Goal: Information Seeking & Learning: Learn about a topic

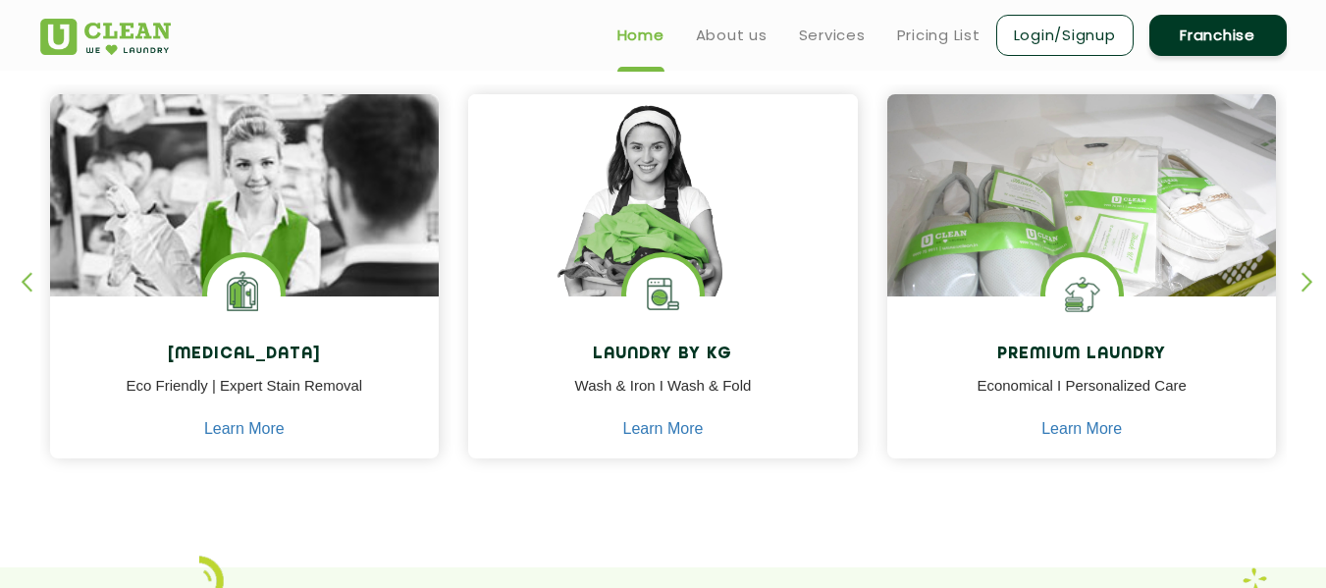
scroll to position [785, 0]
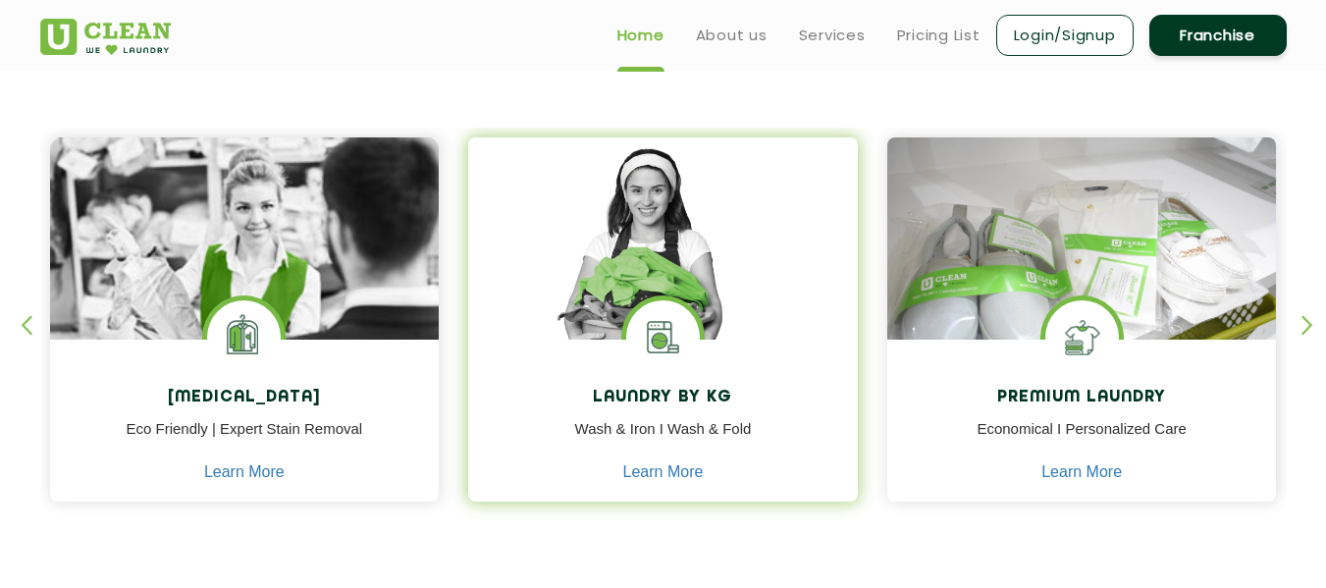
click at [656, 253] on img at bounding box center [663, 266] width 390 height 259
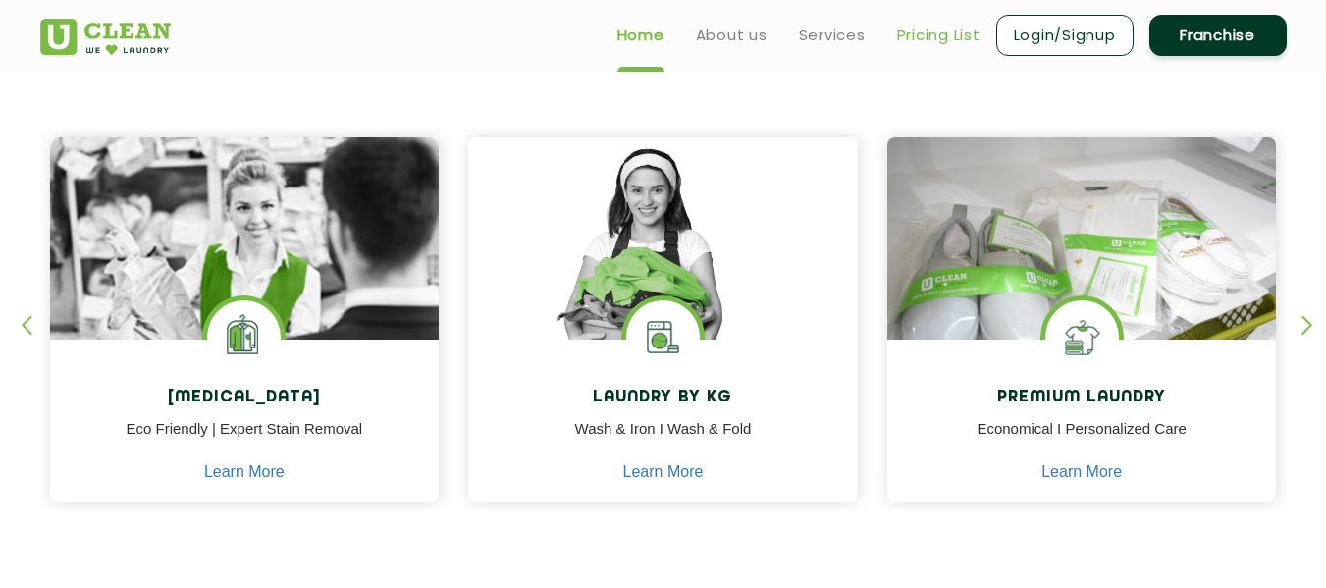
click at [898, 32] on link "Pricing List" at bounding box center [938, 36] width 83 height 24
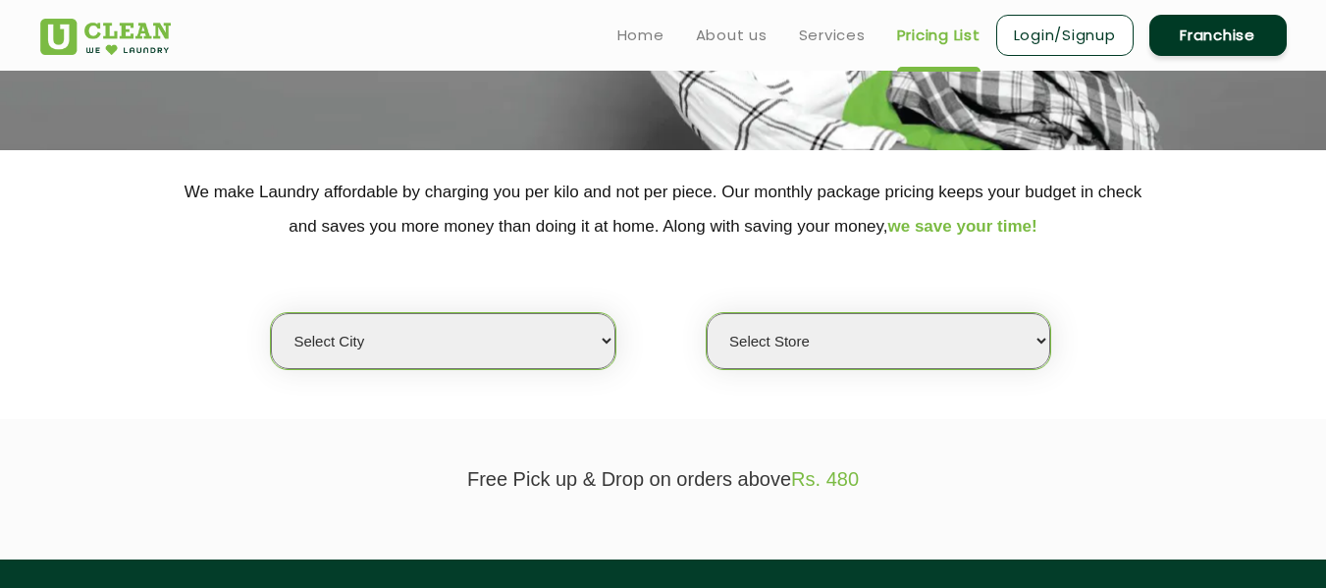
scroll to position [295, 0]
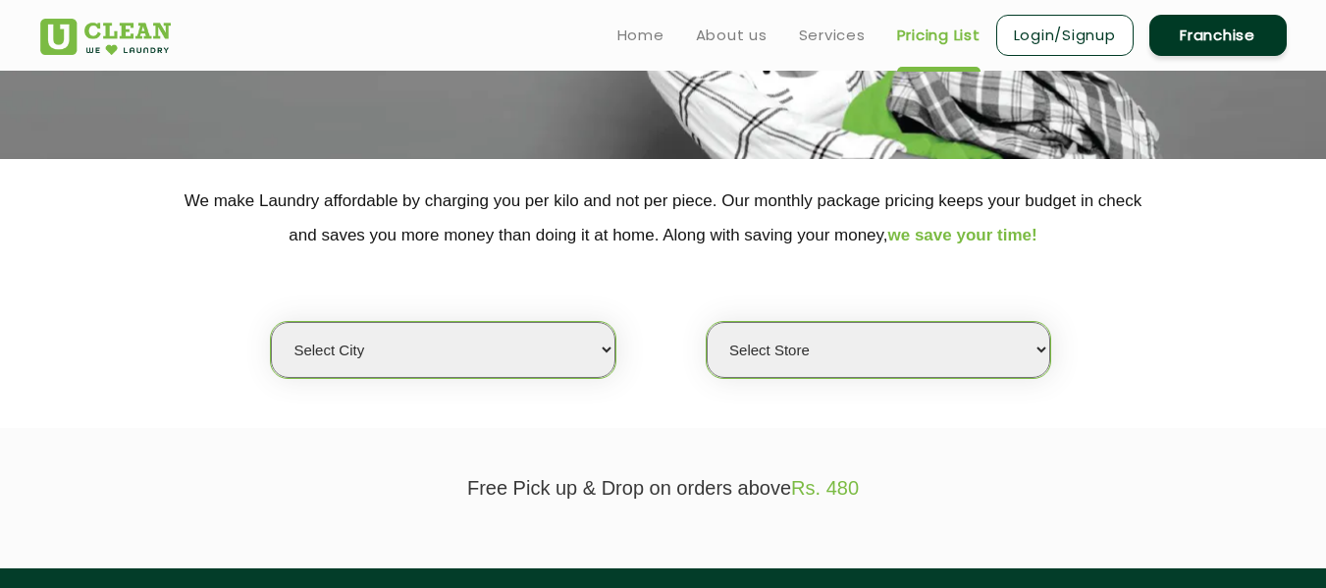
click at [587, 353] on select "Select city [GEOGRAPHIC_DATA] [GEOGRAPHIC_DATA] [GEOGRAPHIC_DATA] [GEOGRAPHIC_D…" at bounding box center [443, 350] width 344 height 56
select select "18"
click at [271, 322] on select "Select city [GEOGRAPHIC_DATA] [GEOGRAPHIC_DATA] [GEOGRAPHIC_DATA] [GEOGRAPHIC_D…" at bounding box center [443, 350] width 344 height 56
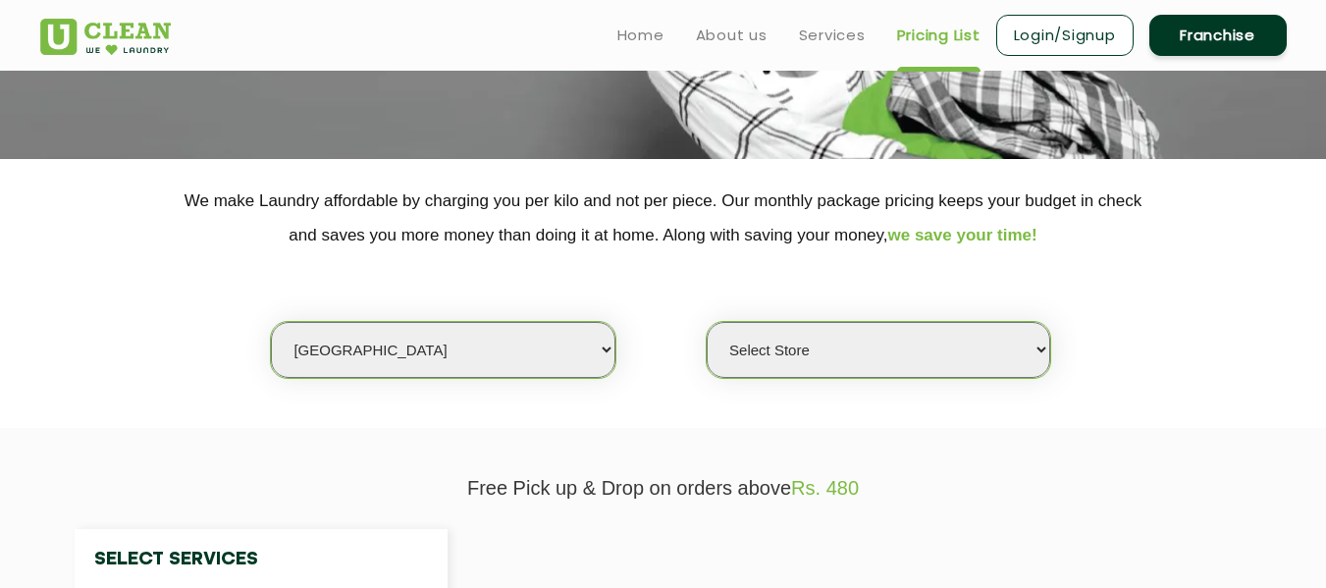
click at [824, 342] on select "Select Store" at bounding box center [879, 350] width 344 height 56
select select "226"
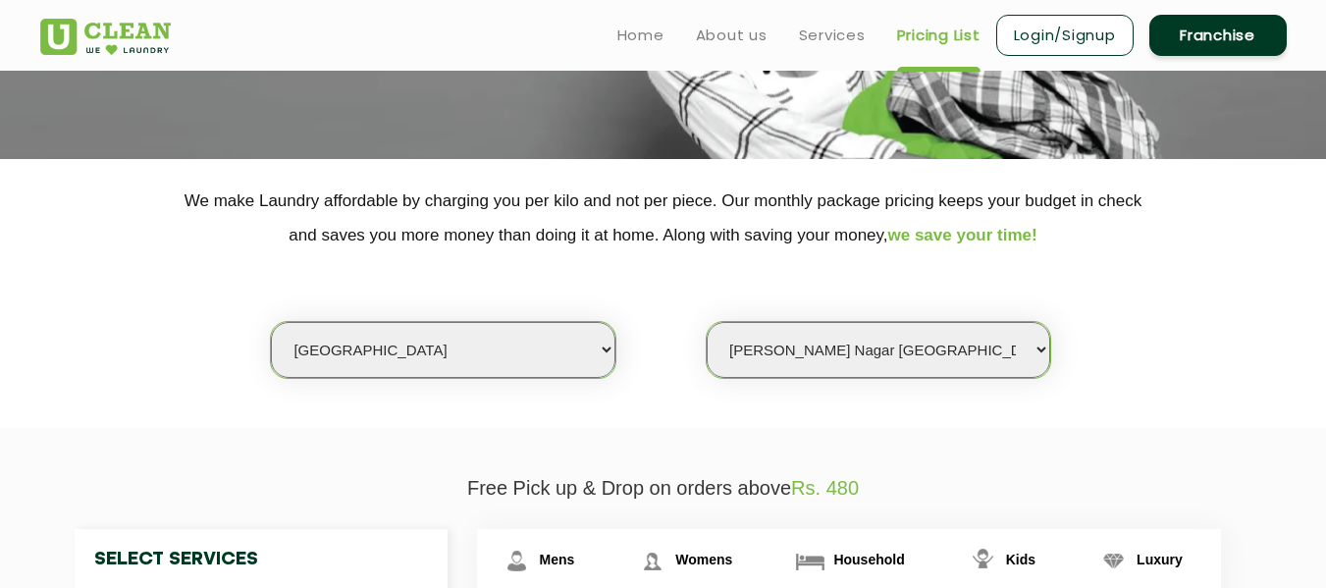
click at [707, 322] on select "Select Store [GEOGRAPHIC_DATA] [GEOGRAPHIC_DATA] [PERSON_NAME][GEOGRAPHIC_DATA]…" at bounding box center [879, 350] width 344 height 56
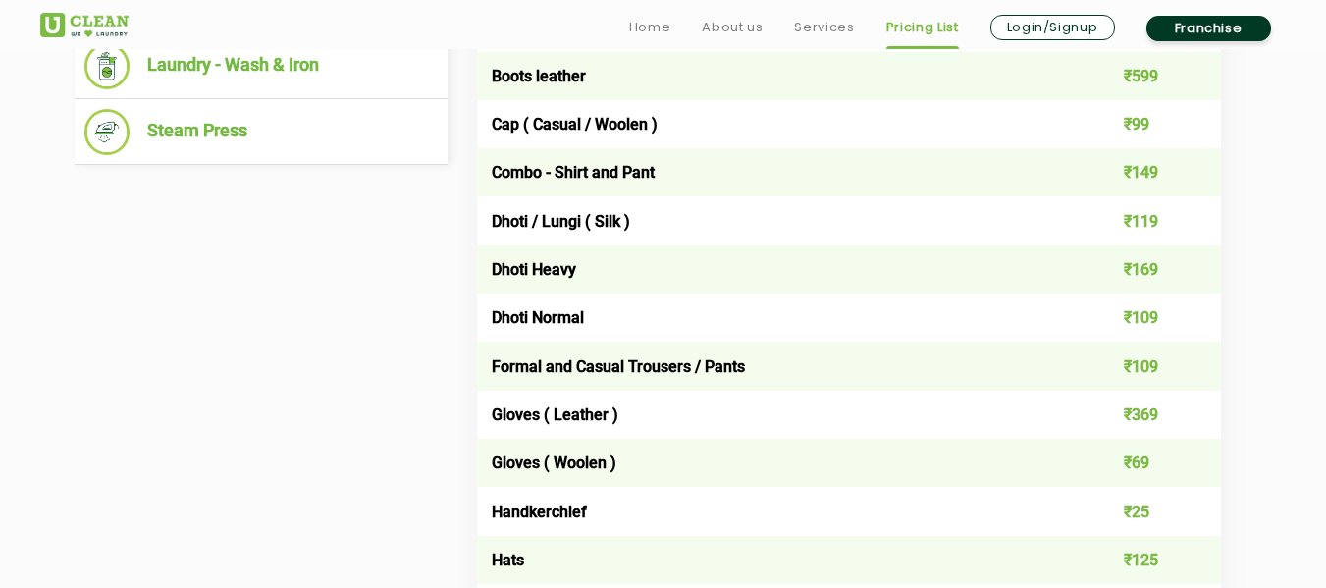
scroll to position [1080, 0]
